Goal: Information Seeking & Learning: Learn about a topic

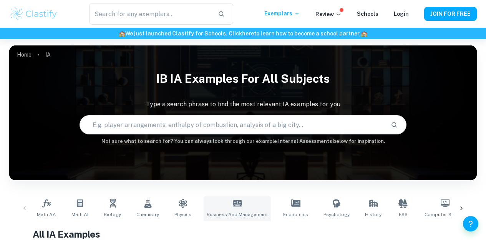
scroll to position [77, 0]
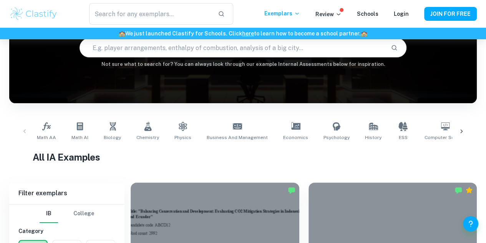
click at [461, 132] on icon at bounding box center [462, 131] width 8 height 8
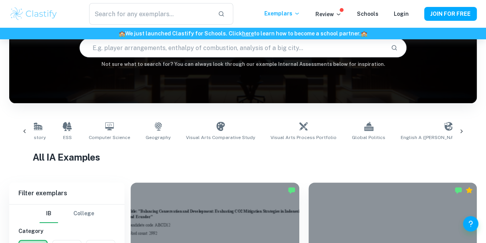
scroll to position [0, 361]
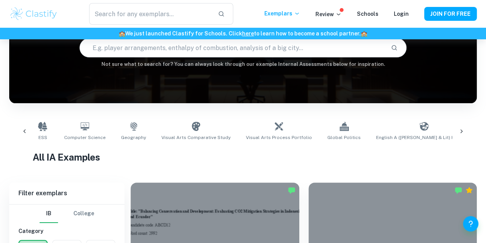
click at [462, 131] on icon at bounding box center [461, 131] width 2 height 4
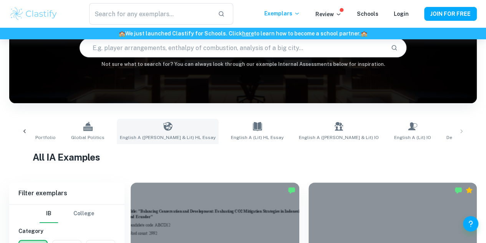
click at [141, 131] on link "English A ([PERSON_NAME] & Lit) HL Essay" at bounding box center [168, 130] width 102 height 25
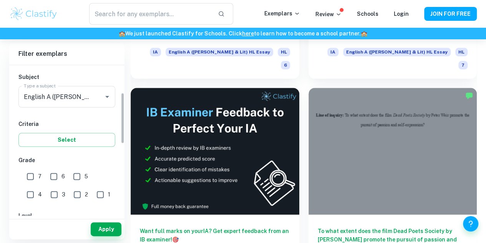
scroll to position [81, 0]
click at [28, 178] on input "7" at bounding box center [30, 175] width 15 height 15
checkbox input "true"
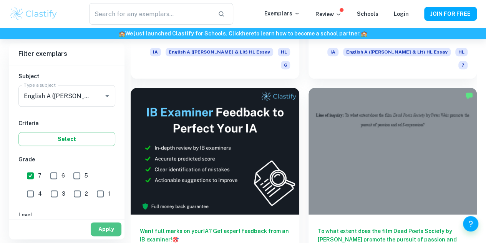
click at [105, 228] on button "Apply" at bounding box center [106, 229] width 31 height 14
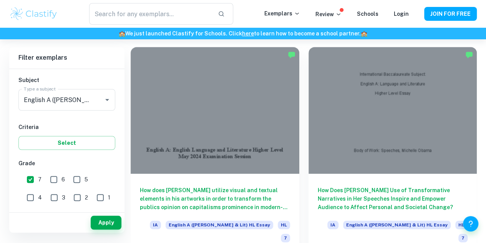
scroll to position [205, 0]
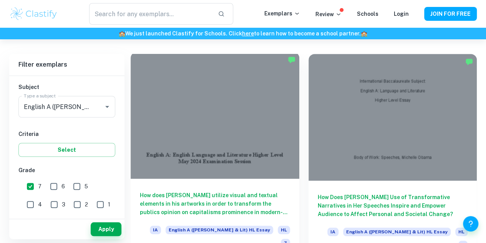
click at [210, 191] on h6 "How does [PERSON_NAME] utilize visual and textual elements in his artworks in o…" at bounding box center [215, 203] width 150 height 25
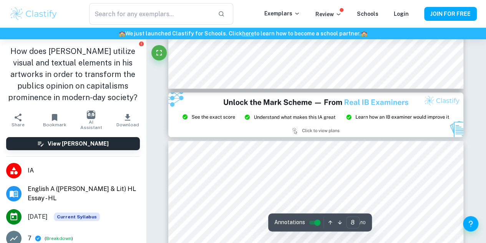
scroll to position [3138, 0]
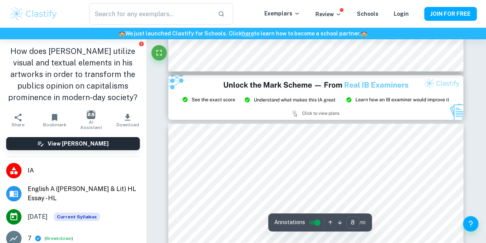
type input "9"
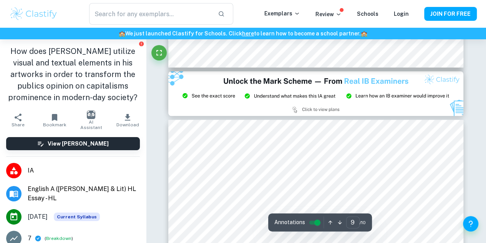
scroll to position [3156, 0]
